Goal: Register for event/course

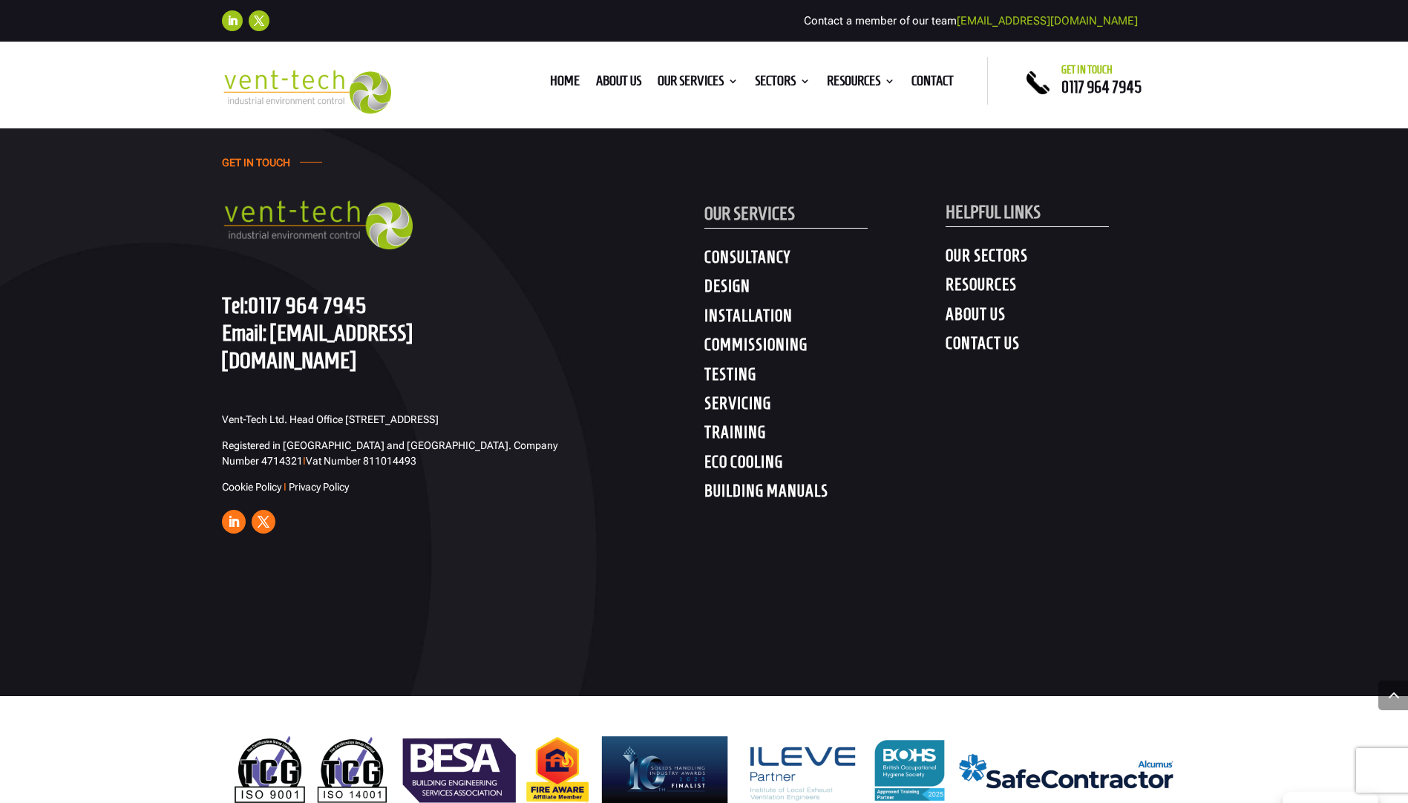
scroll to position [5730, 0]
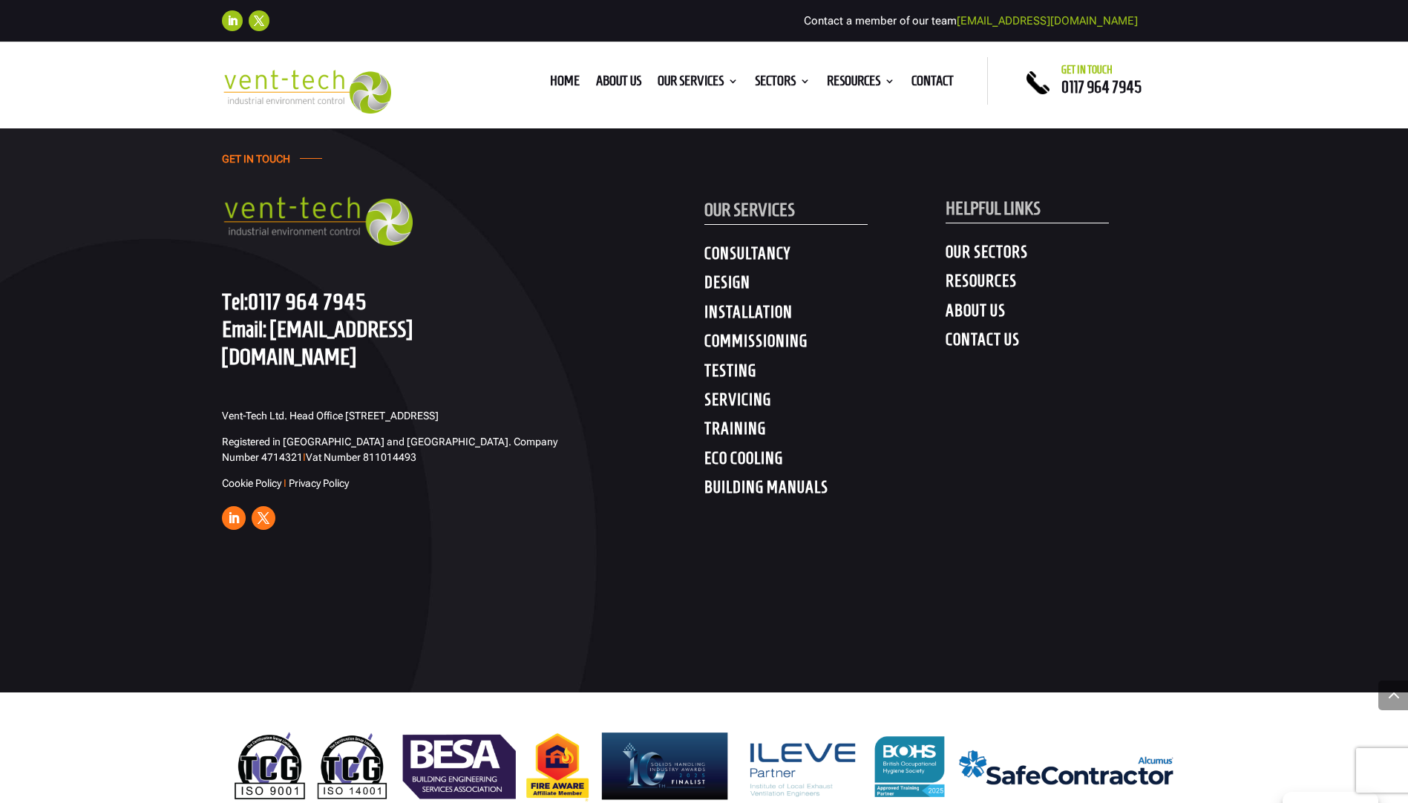
click at [738, 419] on h4 "TRAINING" at bounding box center [824, 432] width 241 height 27
drag, startPoint x: 738, startPoint y: 404, endPoint x: 719, endPoint y: 407, distance: 19.6
click at [719, 419] on h4 "TRAINING" at bounding box center [824, 432] width 241 height 27
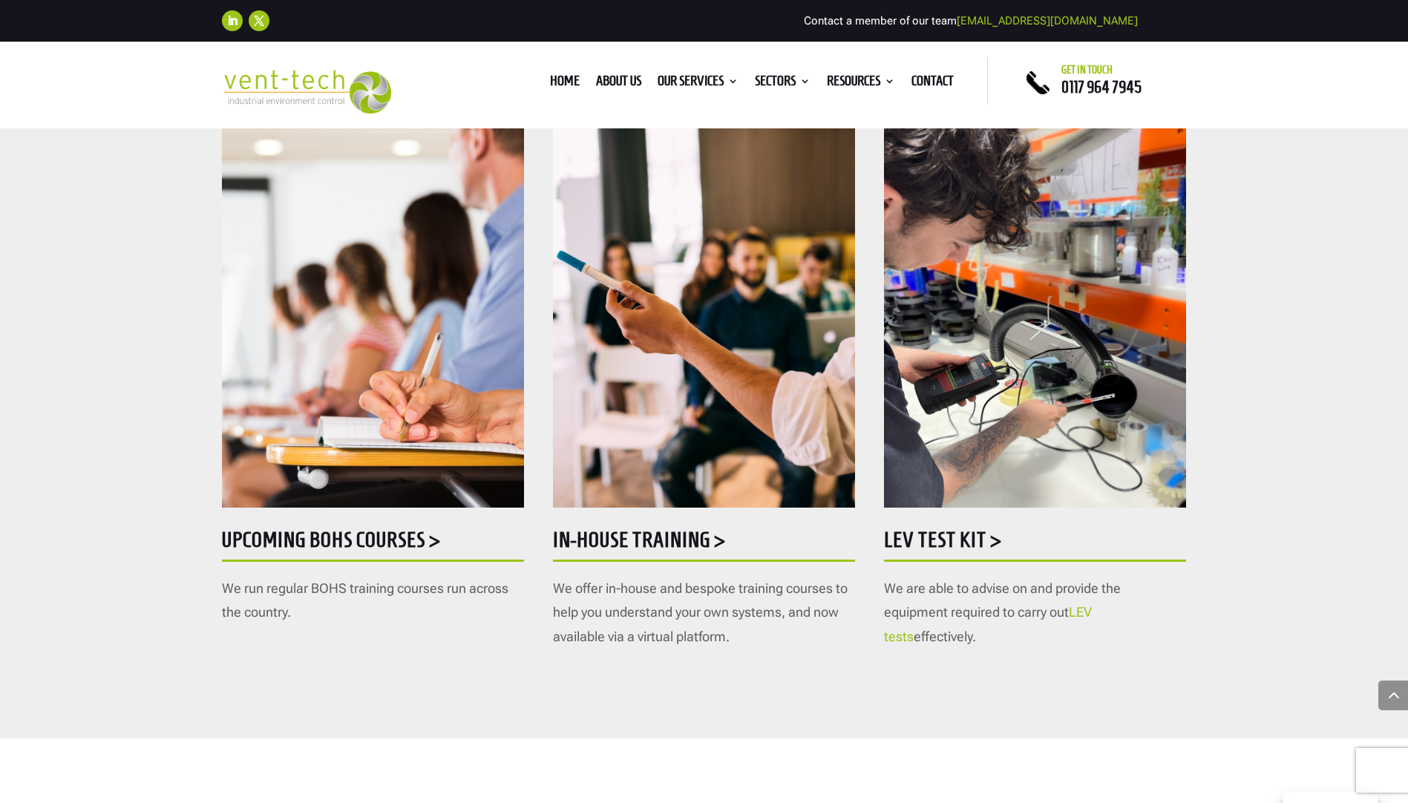
scroll to position [816, 0]
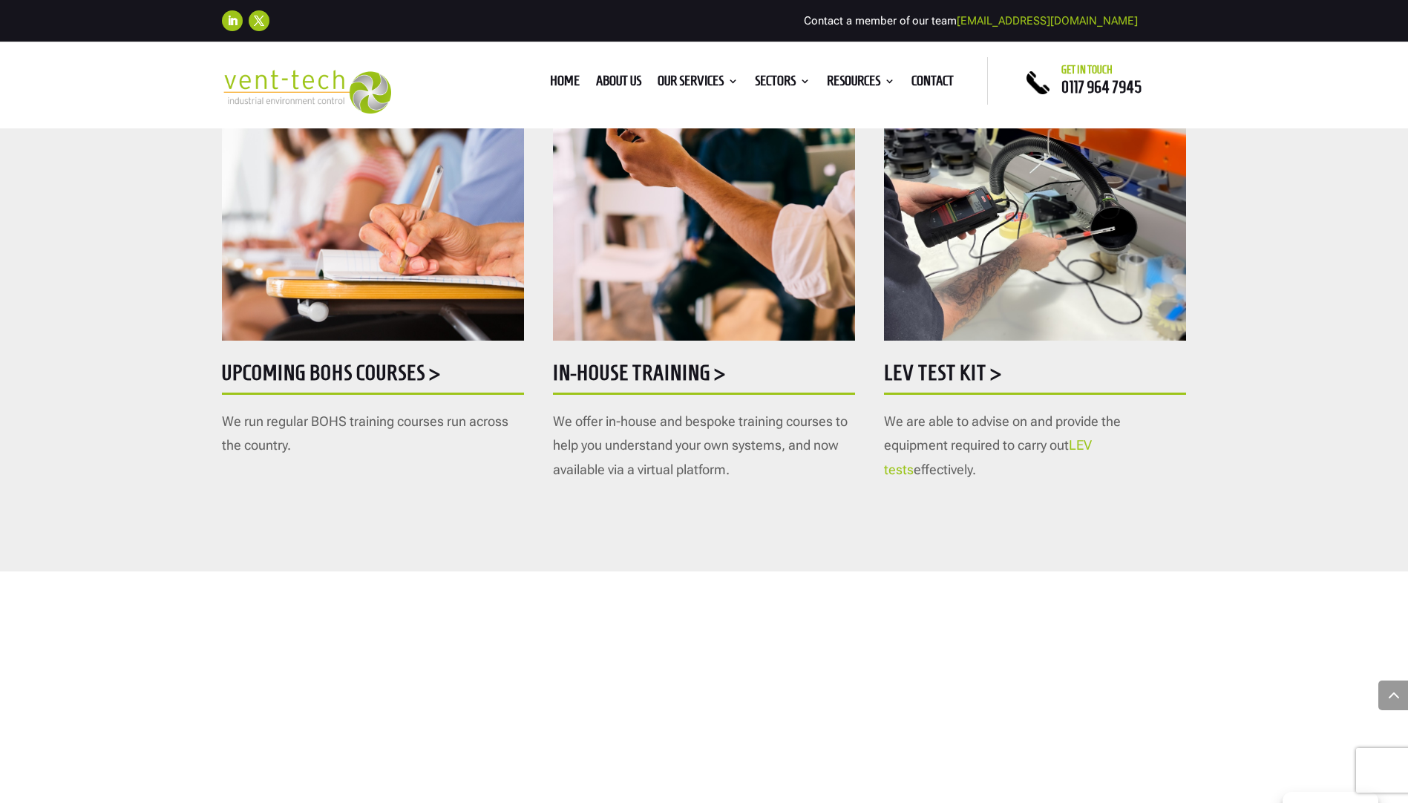
click at [385, 370] on h5 "Upcoming BOHS courses >" at bounding box center [373, 376] width 302 height 29
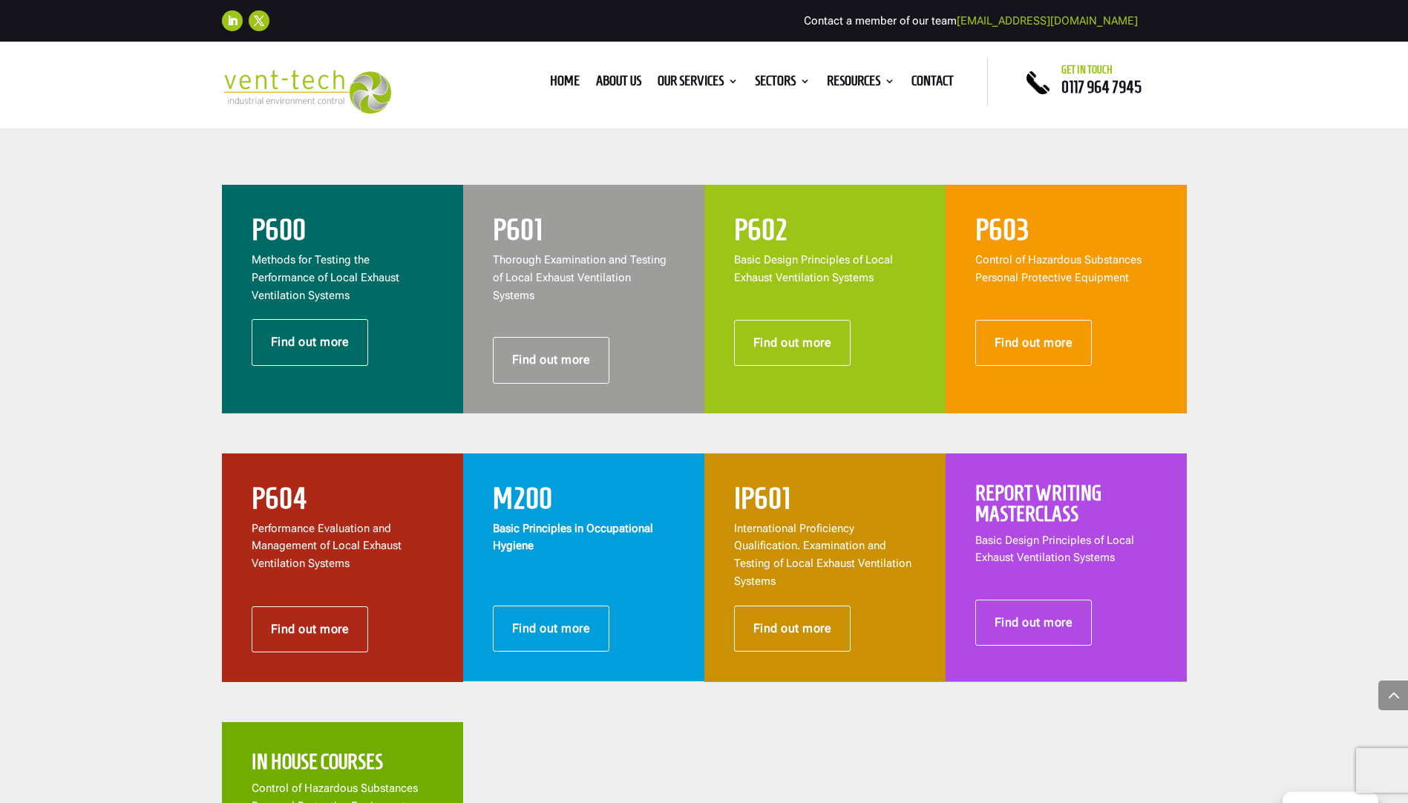
scroll to position [502, 0]
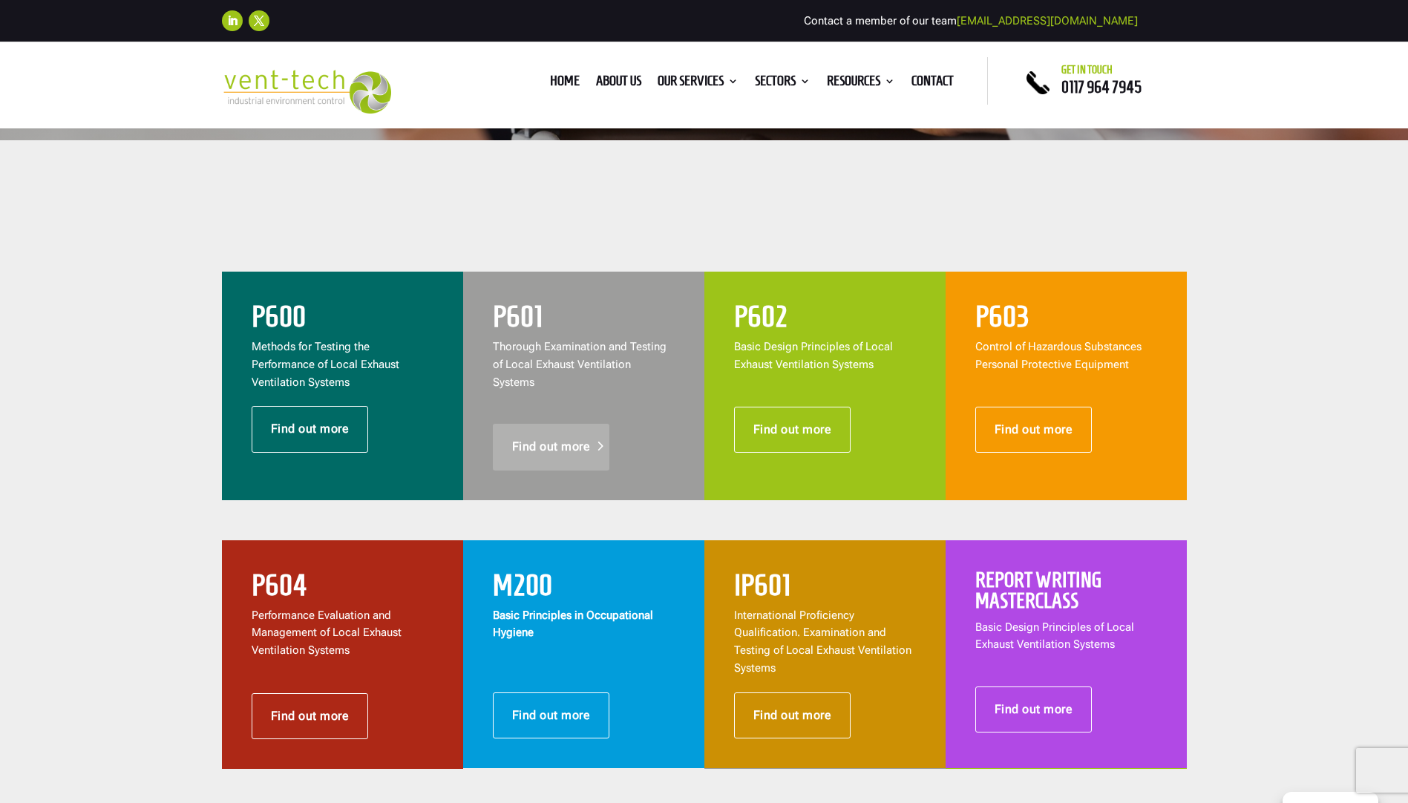
click at [553, 424] on link "Find out more" at bounding box center [551, 447] width 117 height 46
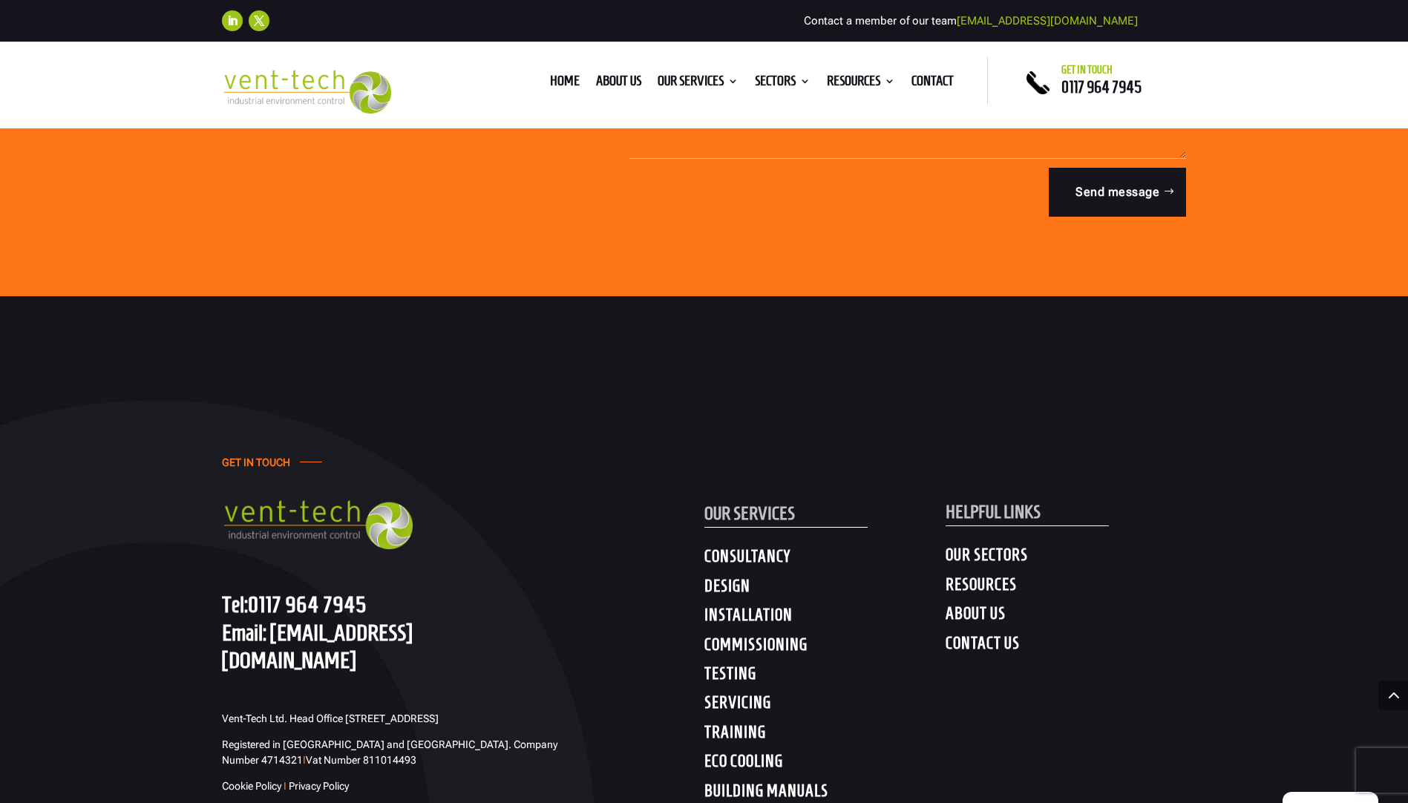
scroll to position [4824, 0]
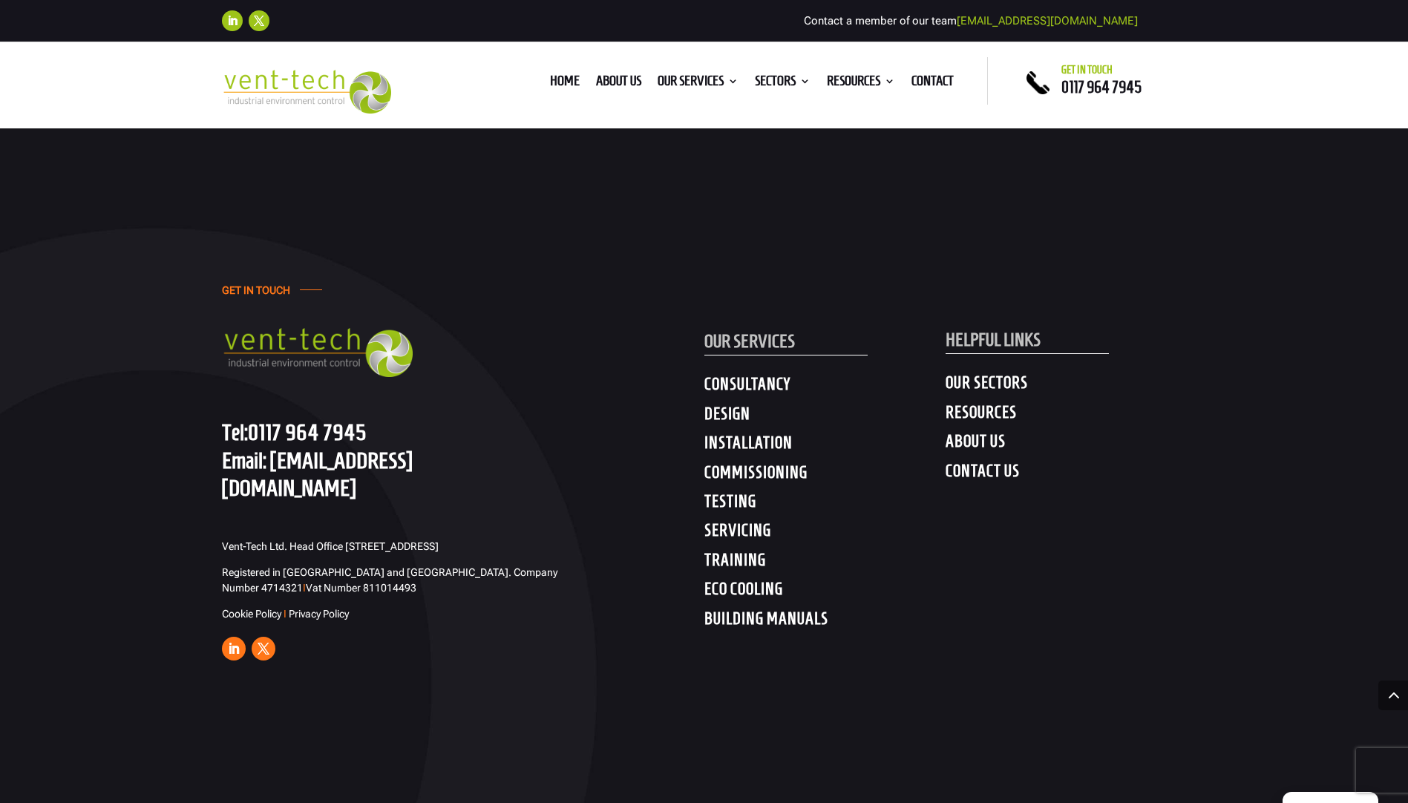
drag, startPoint x: 385, startPoint y: 583, endPoint x: 217, endPoint y: 564, distance: 168.8
click at [217, 564] on div "GET IN TOUCH Tel: 0117 964 7945 Email: enquiries@vent-tech.co.uk Vent-Tech Ltd.…" at bounding box center [704, 473] width 1408 height 699
drag, startPoint x: 217, startPoint y: 564, endPoint x: 304, endPoint y: 566, distance: 86.1
copy span "Vent-Tech Ltd. Head Office [STREET_ADDRESS]"
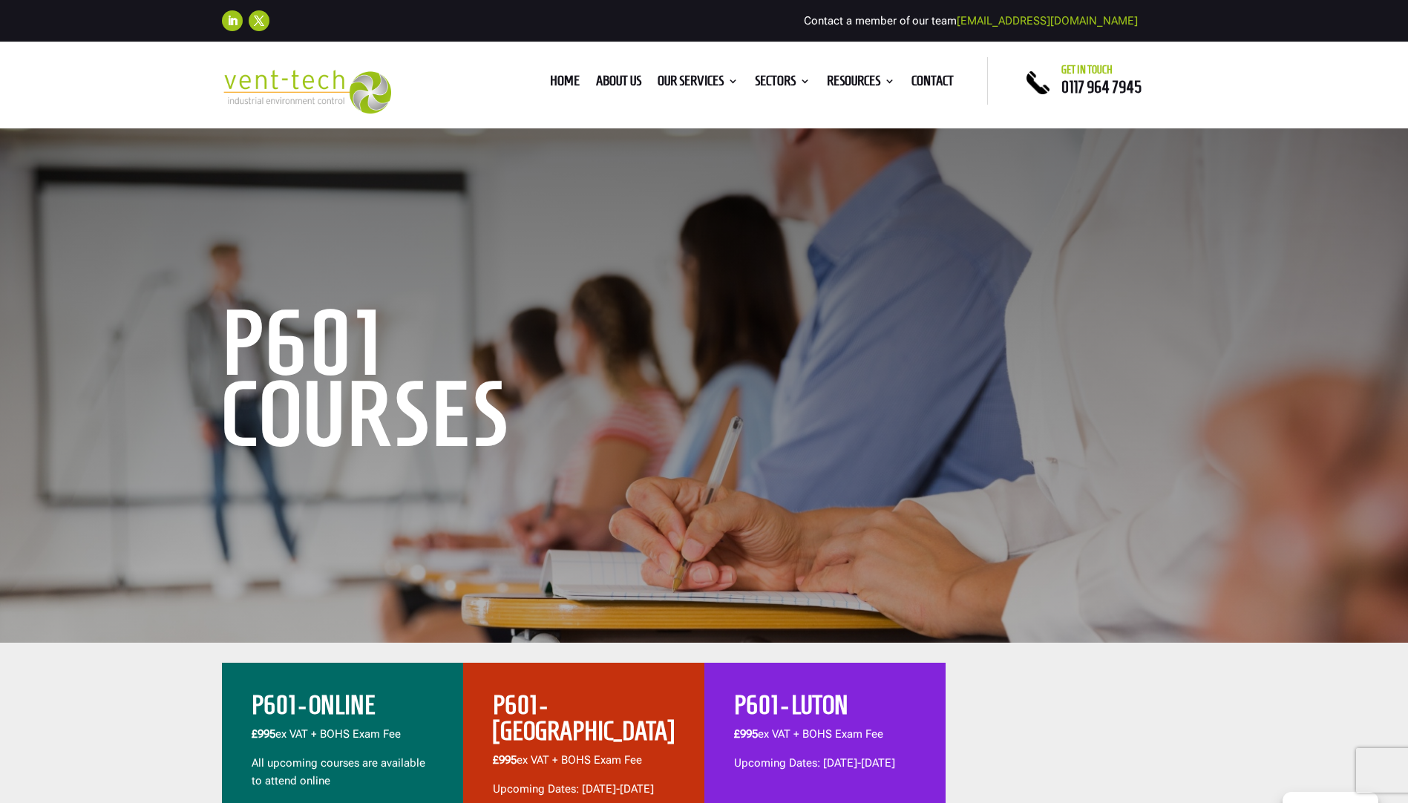
scroll to position [445, 0]
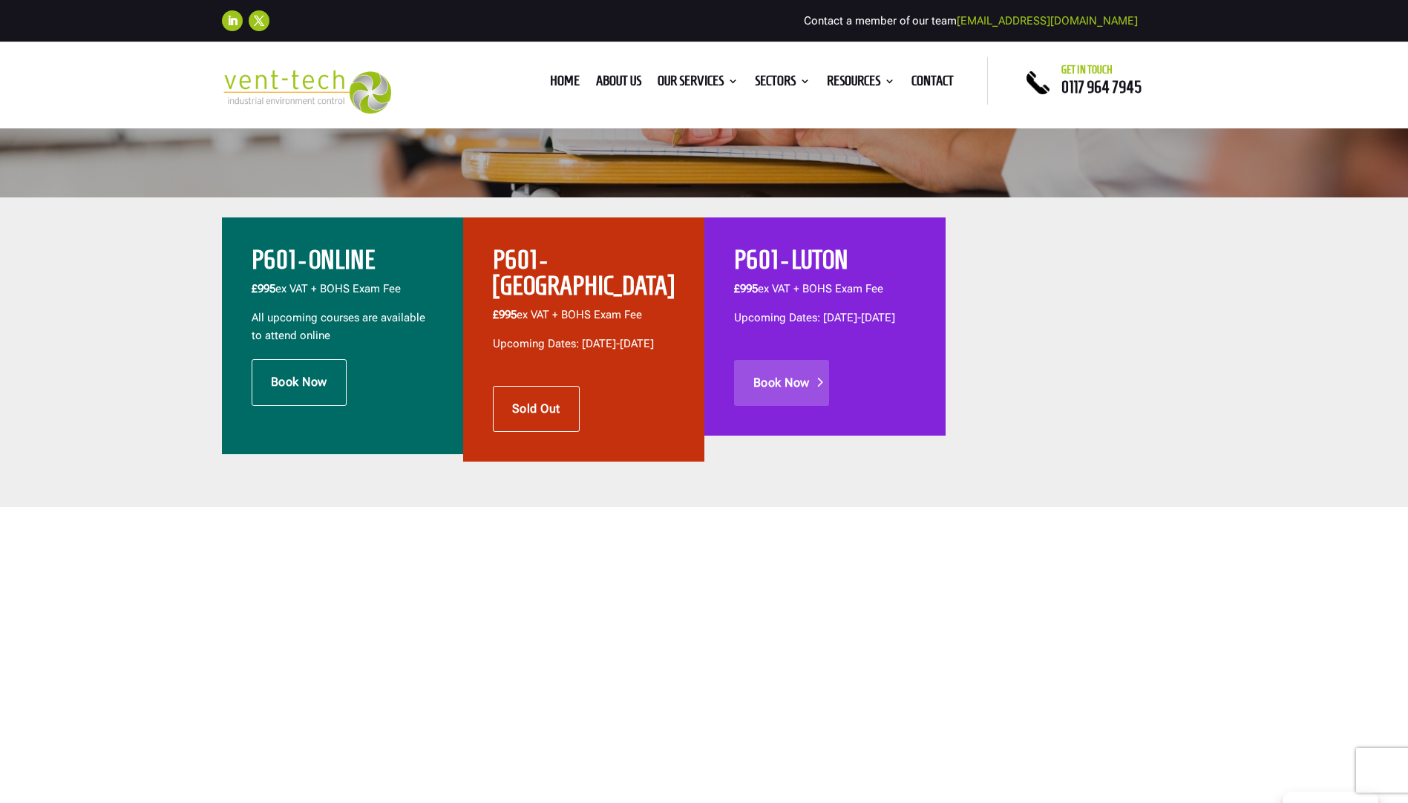
click at [776, 396] on link "Book Now" at bounding box center [781, 383] width 95 height 46
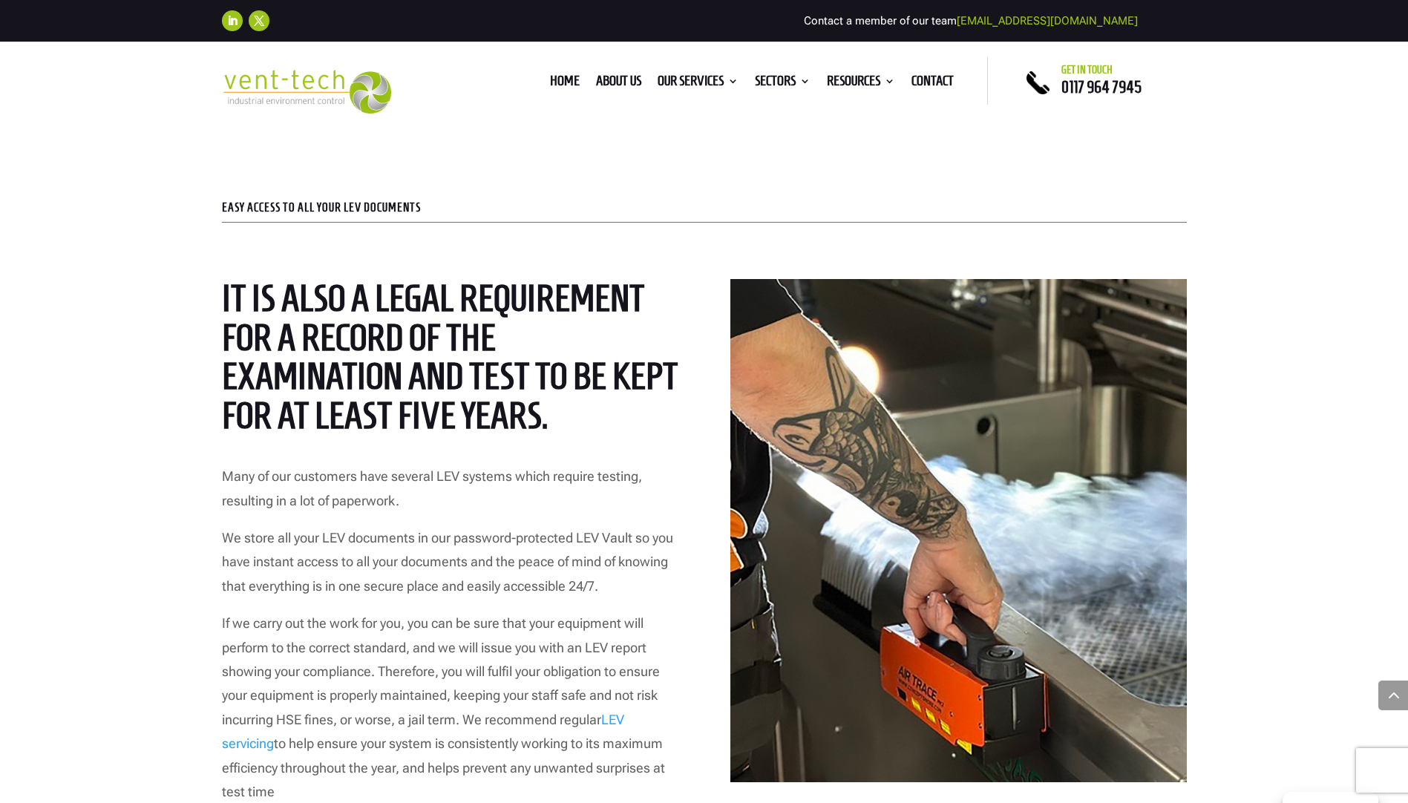
scroll to position [3859, 0]
